Goal: Transaction & Acquisition: Book appointment/travel/reservation

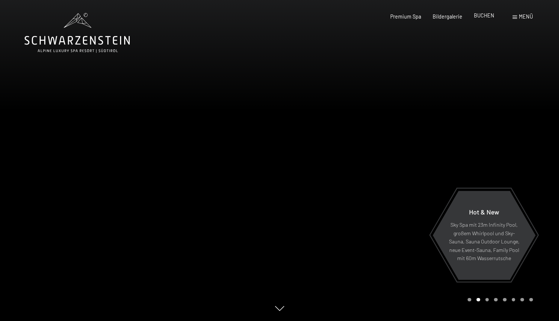
click at [484, 16] on span "BUCHEN" at bounding box center [484, 15] width 20 height 6
click at [484, 18] on span "BUCHEN" at bounding box center [484, 15] width 20 height 6
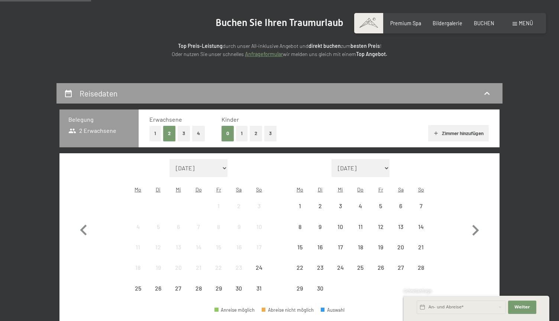
scroll to position [119, 0]
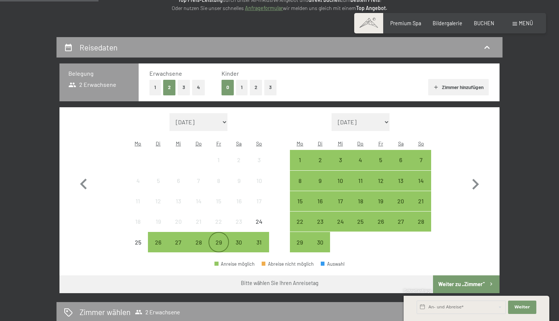
click at [215, 240] on div "29" at bounding box center [218, 249] width 19 height 19
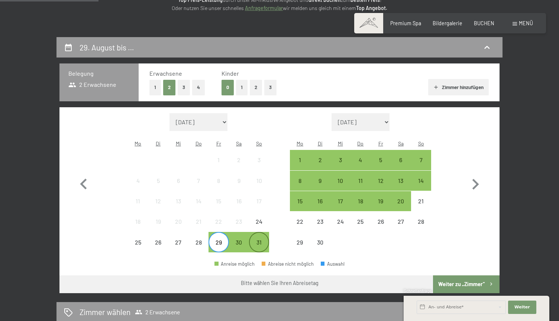
click at [259, 240] on div "31" at bounding box center [259, 249] width 19 height 19
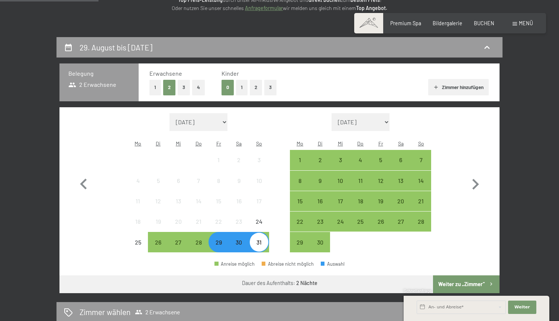
click at [447, 276] on button "Weiter zu „Zimmer“" at bounding box center [466, 285] width 66 height 18
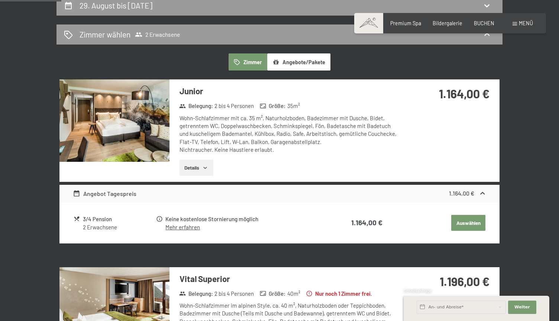
scroll to position [159, 0]
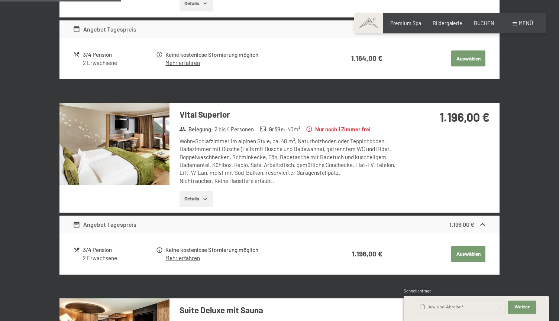
click at [464, 67] on button "Auswählen" at bounding box center [468, 59] width 34 height 16
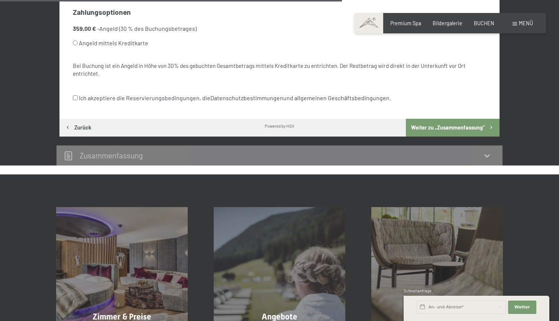
scroll to position [488, 0]
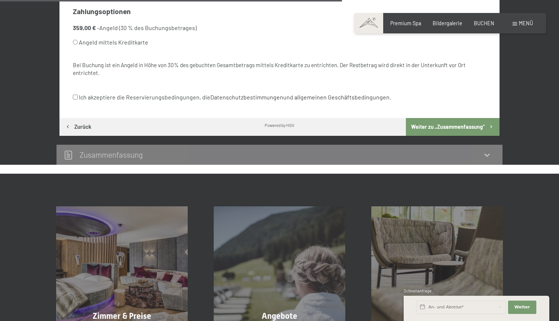
click at [485, 150] on icon at bounding box center [486, 154] width 9 height 9
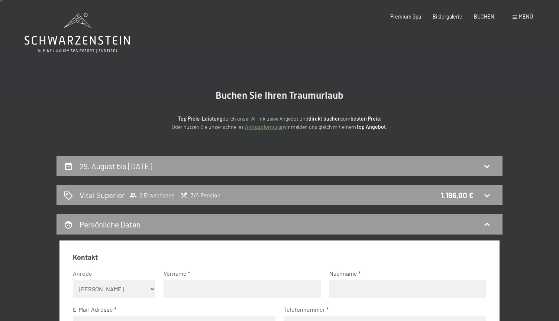
scroll to position [0, 0]
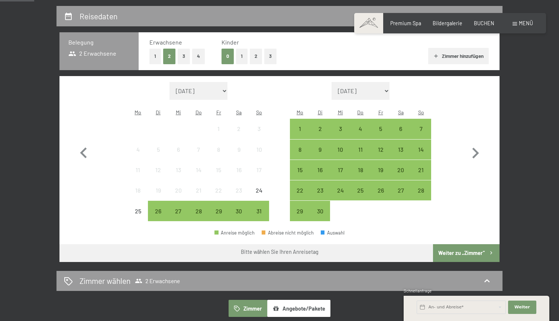
scroll to position [150, 0]
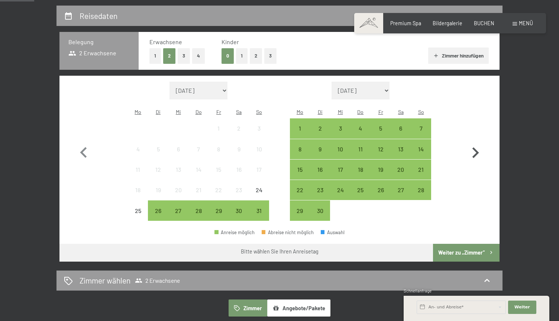
click at [478, 147] on icon "button" at bounding box center [475, 152] width 7 height 11
select select "[DATE]"
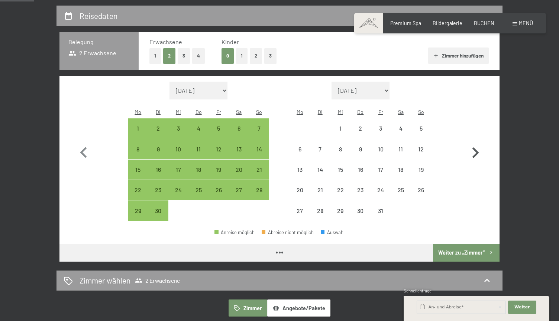
click at [478, 147] on icon "button" at bounding box center [475, 152] width 7 height 11
select select "[DATE]"
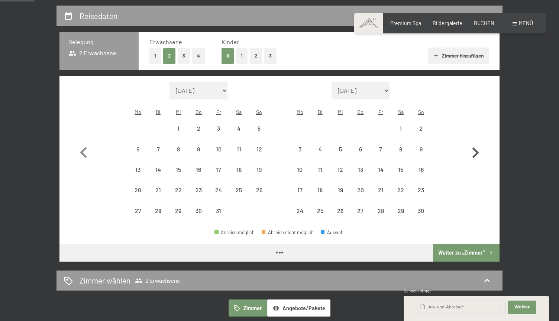
select select "[DATE]"
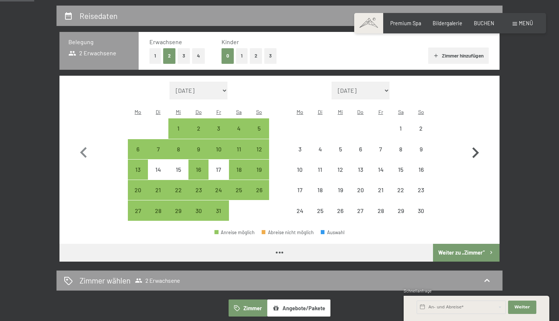
select select "[DATE]"
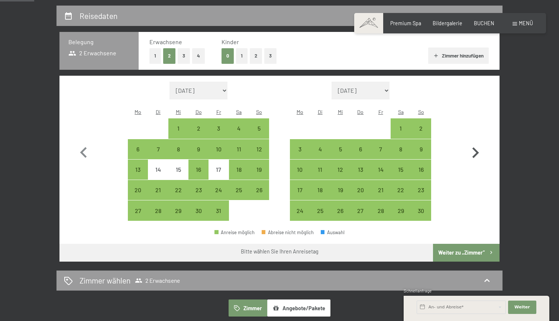
click at [470, 146] on icon "button" at bounding box center [475, 153] width 22 height 22
select select "[DATE]"
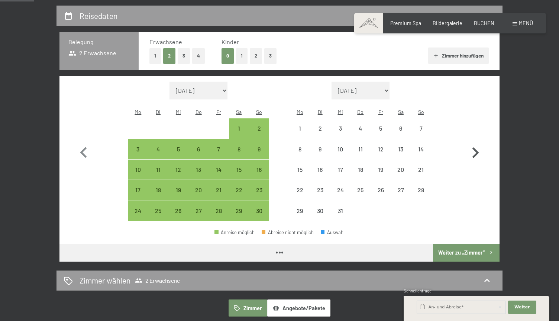
select select "[DATE]"
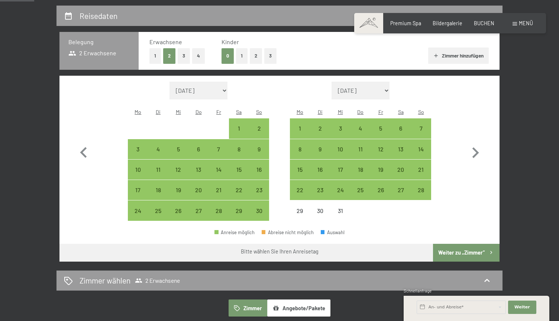
click at [259, 179] on span "Einwilligung Marketing*" at bounding box center [237, 181] width 61 height 7
click at [204, 179] on input "Einwilligung Marketing*" at bounding box center [199, 181] width 7 height 7
click at [259, 184] on span "Einwilligung Marketing*" at bounding box center [237, 181] width 61 height 7
click at [204, 184] on input "Einwilligung Marketing*" at bounding box center [199, 181] width 7 height 7
click at [259, 181] on span "Einwilligung Marketing*" at bounding box center [237, 181] width 61 height 7
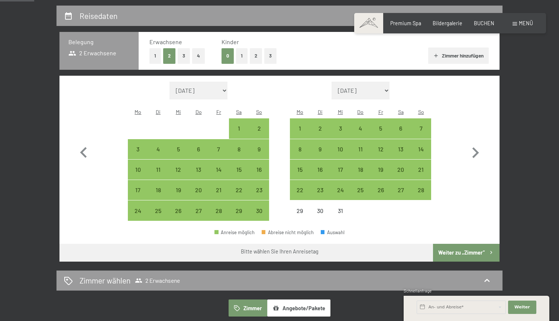
click at [204, 181] on input "Einwilligung Marketing*" at bounding box center [199, 181] width 7 height 7
click at [259, 181] on span "Einwilligung Marketing*" at bounding box center [237, 181] width 61 height 7
click at [204, 181] on input "Einwilligung Marketing*" at bounding box center [199, 181] width 7 height 7
click at [259, 181] on span "Einwilligung Marketing*" at bounding box center [237, 181] width 61 height 7
click at [204, 181] on input "Einwilligung Marketing*" at bounding box center [199, 181] width 7 height 7
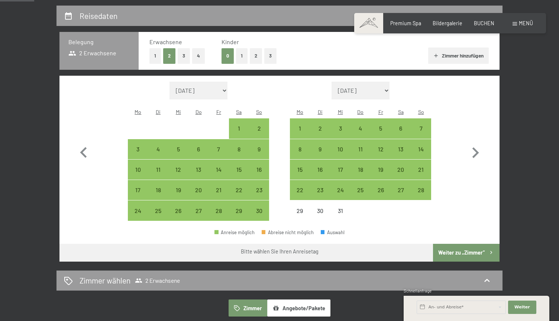
checkbox input "false"
click at [260, 187] on div "23" at bounding box center [259, 196] width 19 height 19
select select "[DATE]"
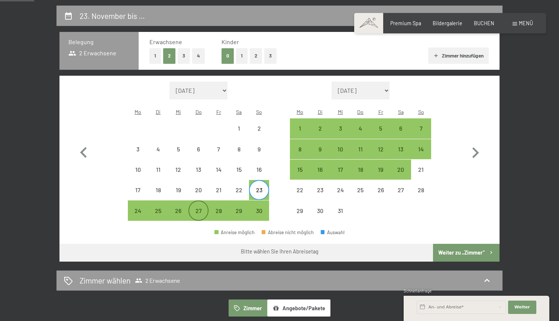
click at [197, 208] on div "27" at bounding box center [198, 217] width 19 height 19
select select "[DATE]"
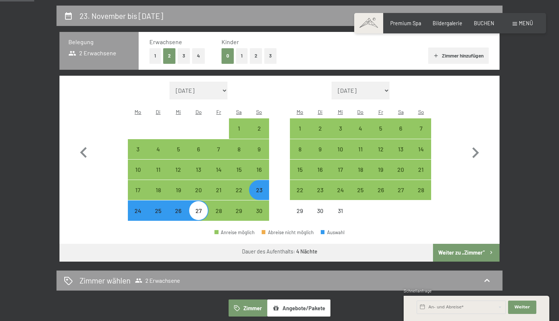
click at [448, 244] on button "Weiter zu „Zimmer“" at bounding box center [466, 253] width 66 height 18
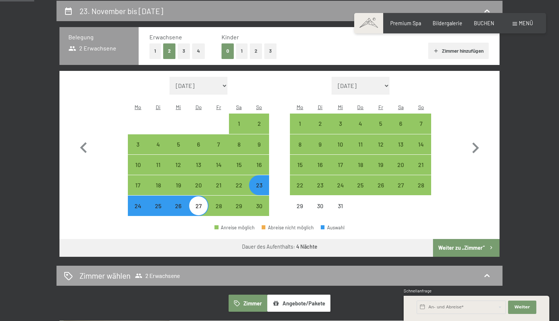
select select "[DATE]"
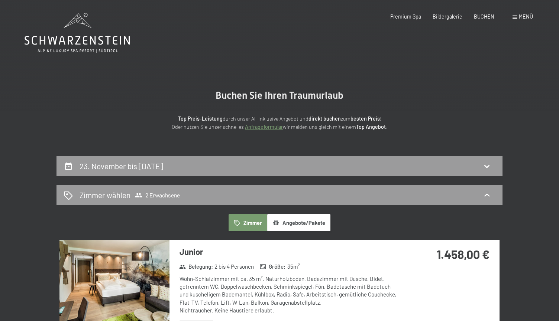
scroll to position [0, 0]
click at [309, 163] on div "23. November bis [DATE]" at bounding box center [279, 166] width 431 height 11
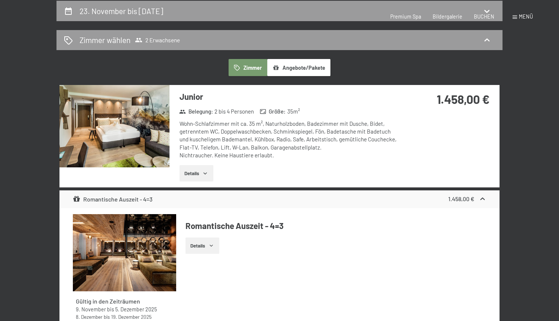
select select "[DATE]"
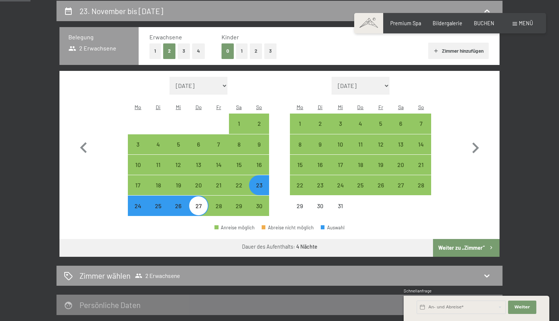
click at [265, 182] on div "23" at bounding box center [259, 191] width 19 height 19
select select "[DATE]"
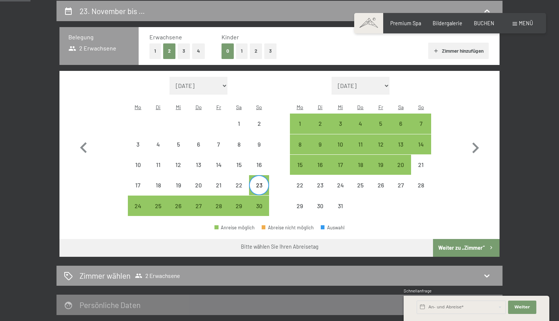
click at [259, 182] on div "23" at bounding box center [259, 191] width 19 height 19
select select "[DATE]"
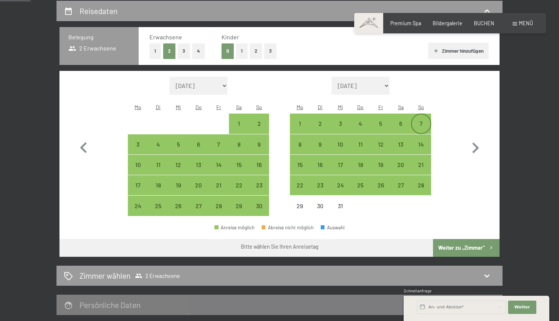
click at [423, 121] on div "7" at bounding box center [421, 130] width 19 height 19
select select "[DATE]"
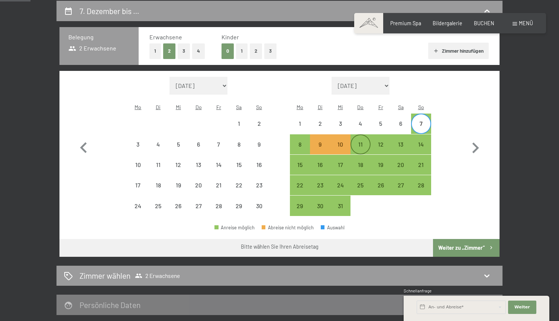
click at [361, 142] on div "11" at bounding box center [360, 151] width 19 height 19
select select "[DATE]"
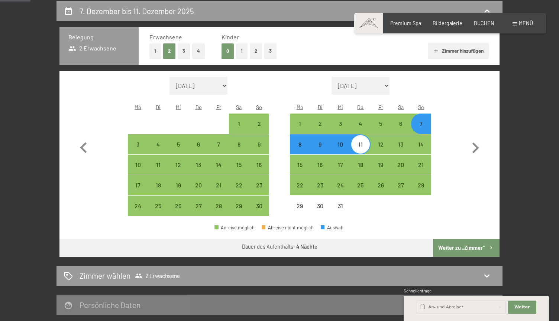
click at [450, 239] on button "Weiter zu „Zimmer“" at bounding box center [466, 248] width 66 height 18
select select "[DATE]"
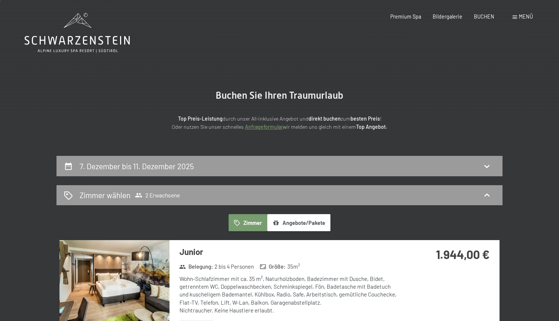
scroll to position [0, 0]
click at [485, 165] on icon at bounding box center [486, 166] width 9 height 9
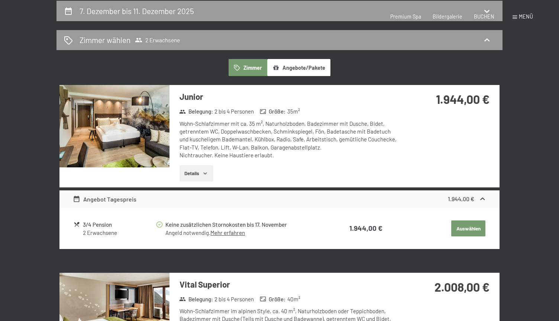
select select "[DATE]"
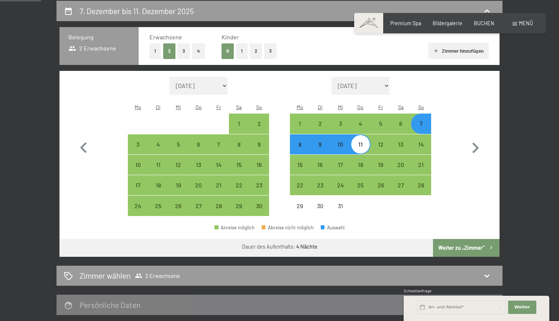
click at [418, 121] on div "7" at bounding box center [421, 130] width 19 height 19
select select "[DATE]"
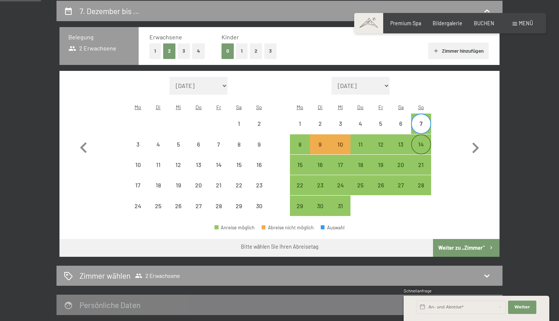
click at [420, 142] on div "14" at bounding box center [421, 151] width 19 height 19
select select "[DATE]"
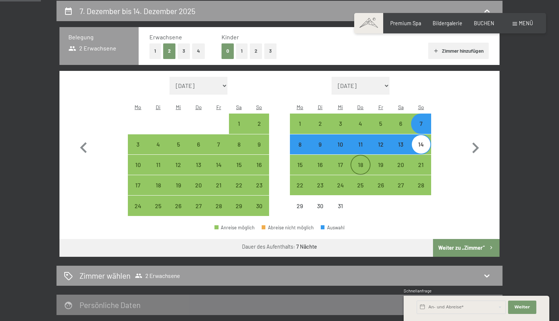
click at [361, 162] on div "18" at bounding box center [360, 171] width 19 height 19
select select "[DATE]"
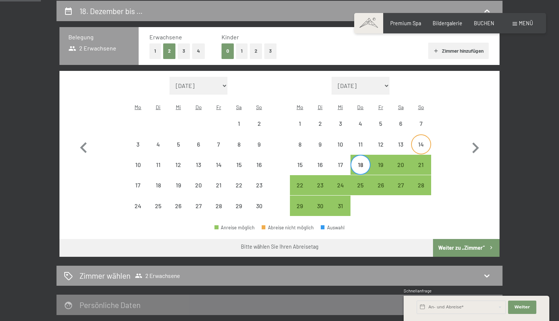
click at [421, 142] on div "14" at bounding box center [421, 151] width 19 height 19
select select "[DATE]"
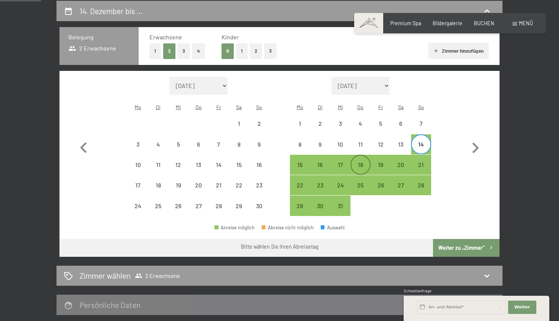
click at [364, 162] on div "18" at bounding box center [360, 171] width 19 height 19
select select "[DATE]"
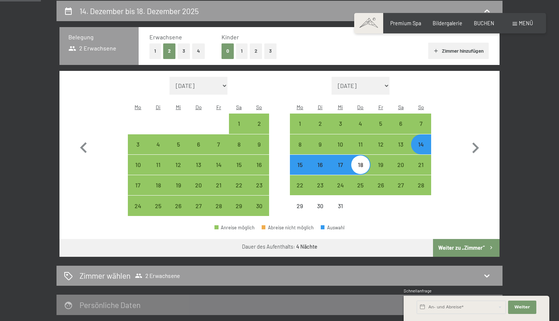
click at [470, 239] on button "Weiter zu „Zimmer“" at bounding box center [466, 248] width 66 height 18
select select "[DATE]"
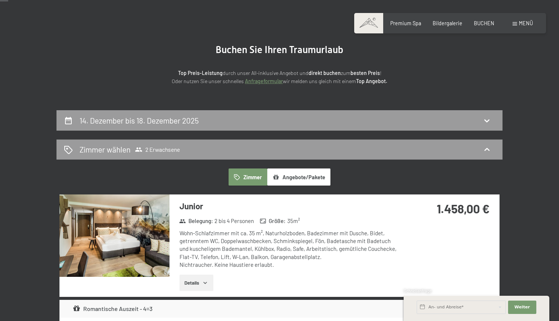
scroll to position [32, 0]
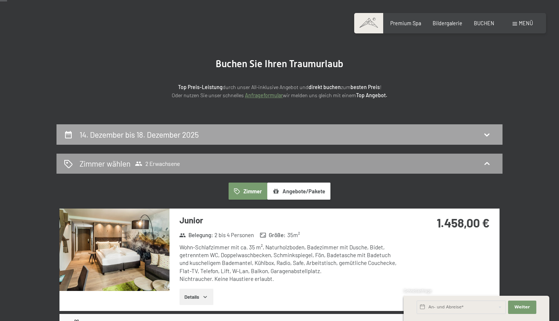
click at [487, 134] on icon at bounding box center [486, 134] width 9 height 9
select select "[DATE]"
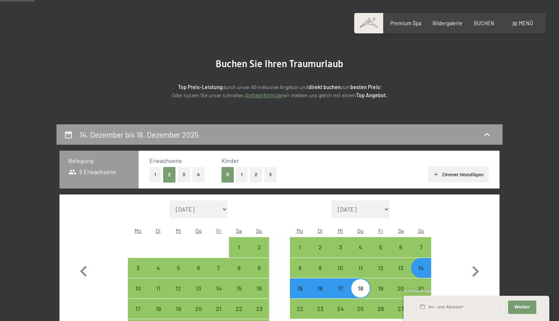
scroll to position [155, 0]
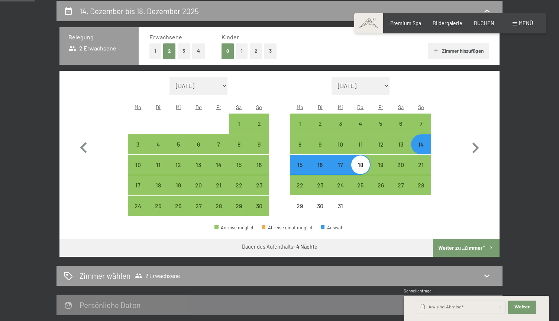
click at [424, 142] on div "14" at bounding box center [421, 151] width 19 height 19
select select "[DATE]"
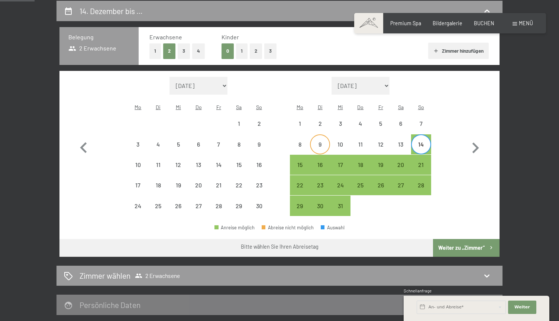
click at [319, 142] on div "9" at bounding box center [320, 151] width 19 height 19
select select "[DATE]"
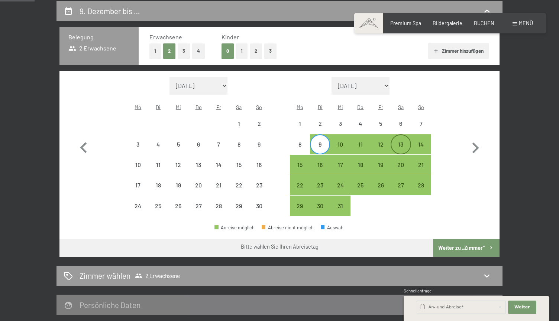
click at [400, 142] on div "13" at bounding box center [400, 151] width 19 height 19
select select "[DATE]"
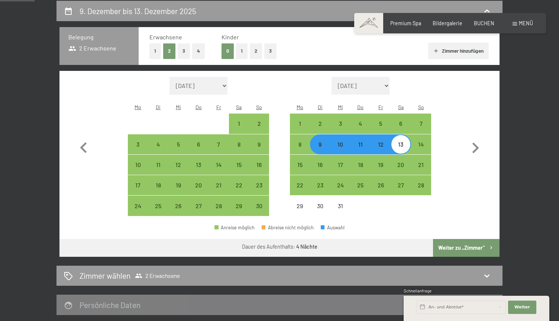
click at [468, 239] on button "Weiter zu „Zimmer“" at bounding box center [466, 248] width 66 height 18
select select "[DATE]"
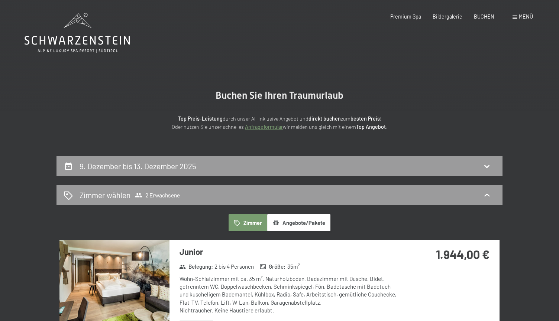
scroll to position [0, 0]
click at [496, 167] on div "9. Dezember bis 13. Dezember 2025" at bounding box center [279, 166] width 446 height 20
select select "[DATE]"
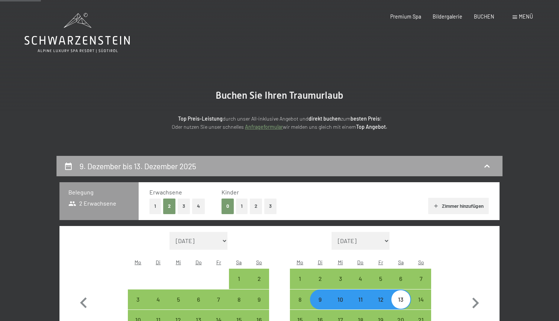
scroll to position [155, 0]
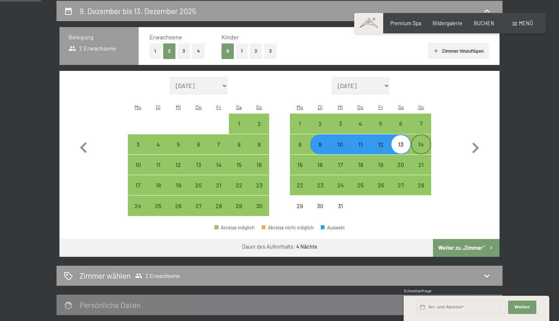
click at [418, 142] on div "14" at bounding box center [421, 151] width 19 height 19
select select "[DATE]"
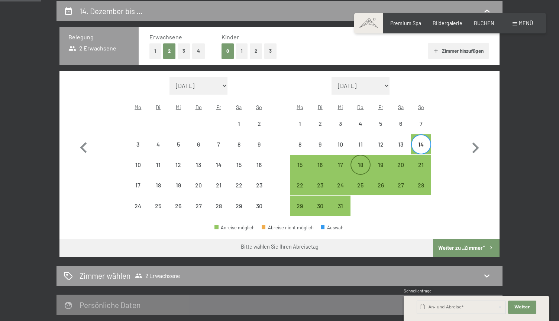
click at [363, 162] on div "18" at bounding box center [360, 171] width 19 height 19
select select "[DATE]"
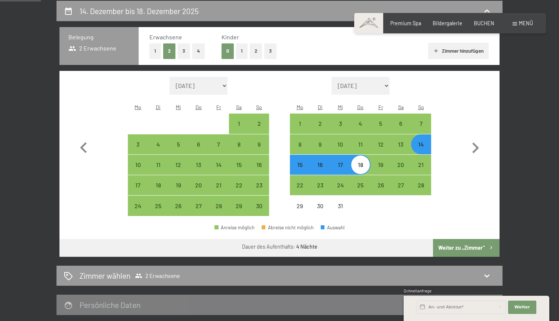
click at [453, 239] on button "Weiter zu „Zimmer“" at bounding box center [466, 248] width 66 height 18
select select "[DATE]"
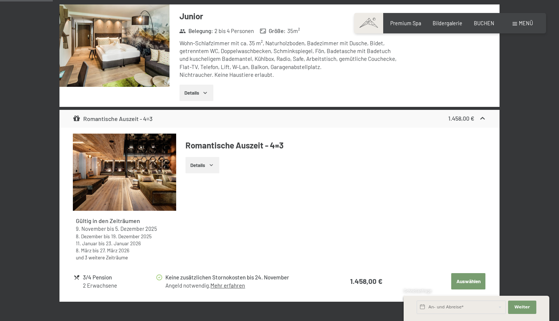
scroll to position [238, 0]
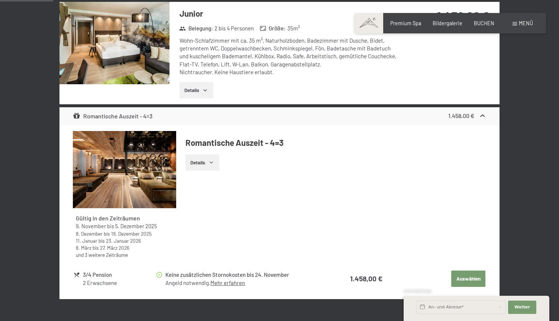
click at [208, 162] on button "Details" at bounding box center [202, 163] width 34 height 16
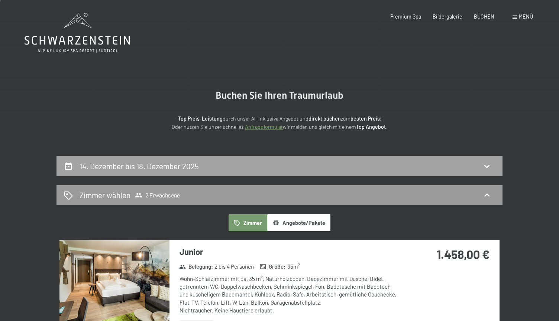
scroll to position [0, 0]
click at [338, 164] on div "14. Dezember bis 18. Dezember 2025" at bounding box center [279, 166] width 431 height 11
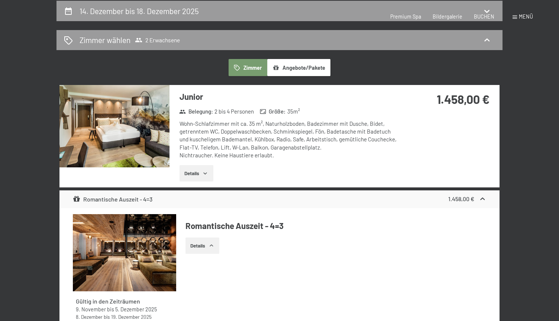
select select "[DATE]"
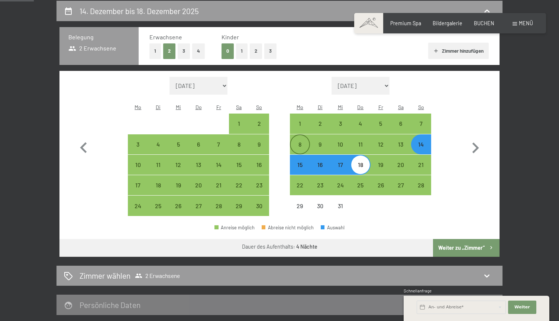
click at [299, 142] on div "8" at bounding box center [299, 151] width 19 height 19
select select "[DATE]"
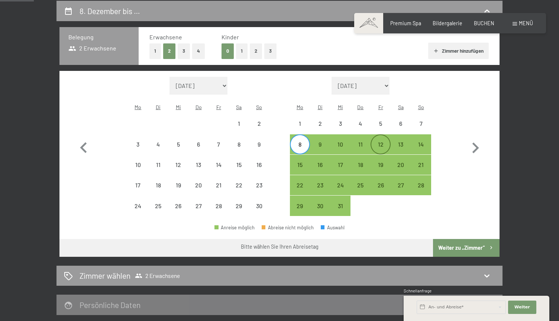
click at [374, 142] on div "12" at bounding box center [380, 151] width 19 height 19
select select "[DATE]"
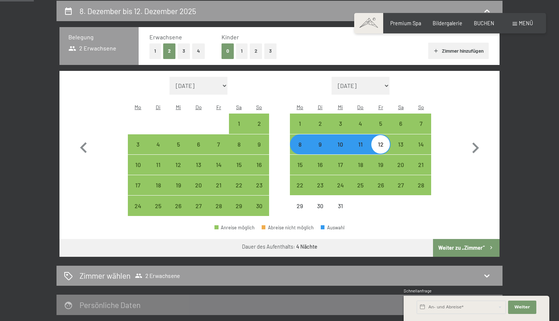
click at [456, 239] on button "Weiter zu „Zimmer“" at bounding box center [466, 248] width 66 height 18
select select "[DATE]"
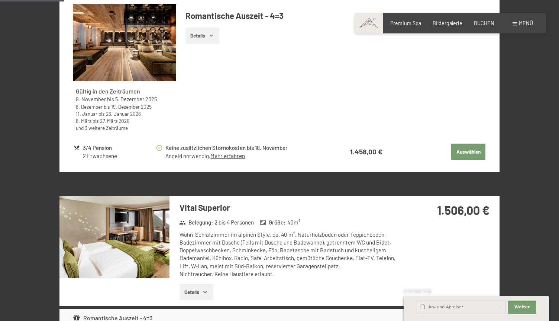
scroll to position [366, 0]
